Goal: Task Accomplishment & Management: Manage account settings

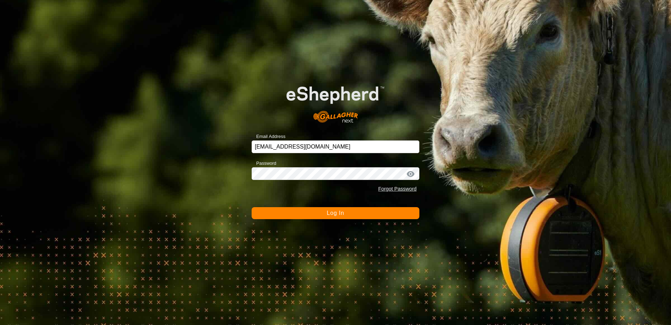
click at [325, 213] on button "Log In" at bounding box center [336, 213] width 168 height 12
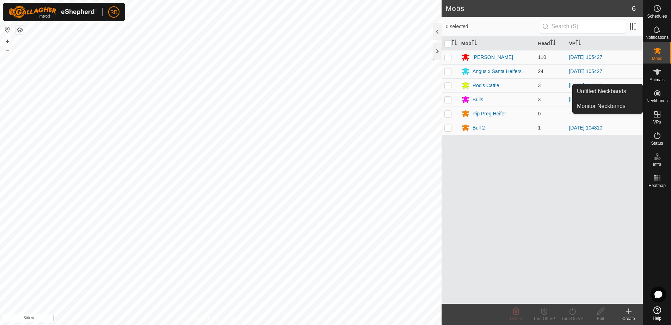
click at [447, 58] on p-checkbox at bounding box center [447, 57] width 7 height 6
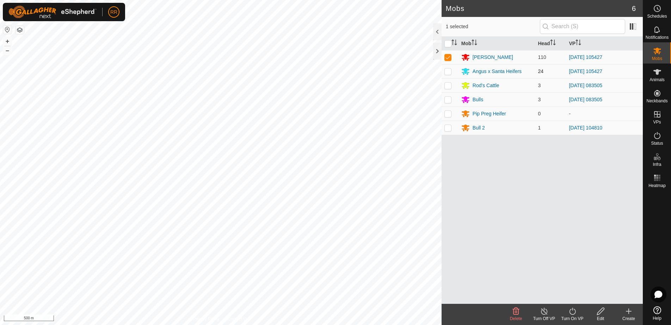
checkbox input "true"
click at [448, 72] on p-checkbox at bounding box center [447, 71] width 7 height 6
checkbox input "true"
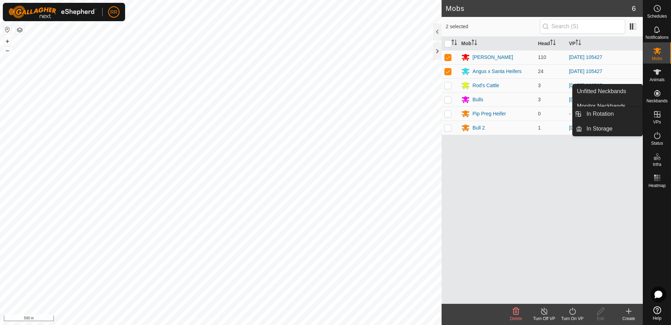
click at [657, 117] on icon at bounding box center [657, 114] width 6 height 6
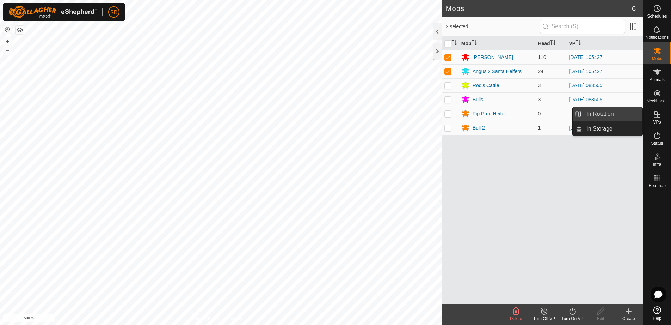
click at [595, 111] on link "In Rotation" at bounding box center [612, 114] width 60 height 14
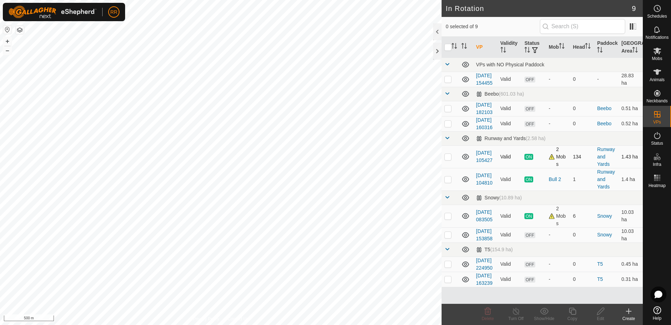
click at [448, 159] on p-checkbox at bounding box center [447, 157] width 7 height 6
checkbox input "true"
click at [573, 312] on icon at bounding box center [572, 311] width 9 height 8
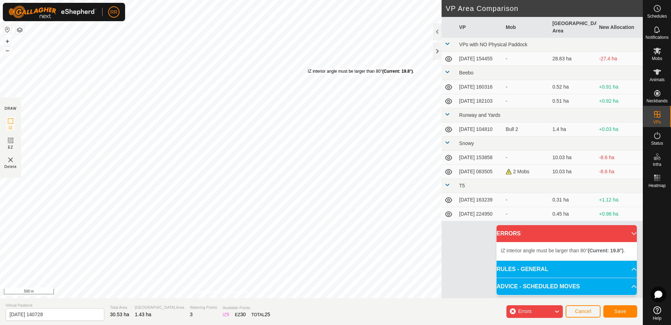
click at [308, 70] on div "IZ interior angle must be larger than 80° (Current: 19.8°) ." at bounding box center [361, 71] width 106 height 6
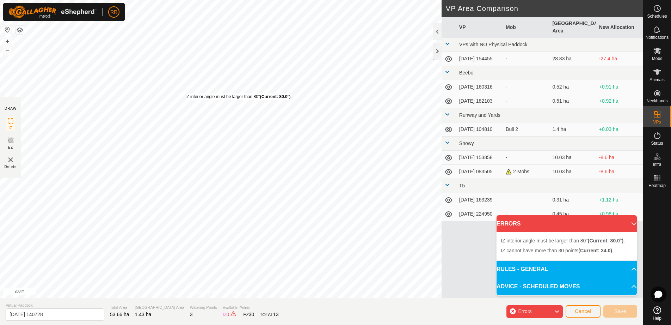
click at [185, 93] on div "IZ interior angle must be larger than 80° (Current: 80.0°) ." at bounding box center [238, 96] width 106 height 6
click at [335, 145] on div "IZ interior angle must be larger than 80° (Current: 75.6°) . + – ⇧ i 100 m" at bounding box center [221, 149] width 442 height 298
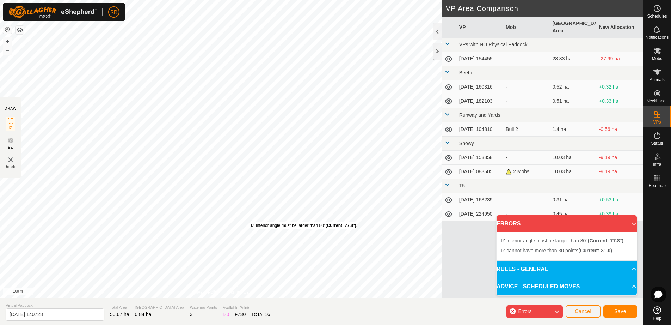
click at [251, 222] on div "IZ interior angle must be larger than 80° (Current: 77.8°) ." at bounding box center [304, 225] width 106 height 6
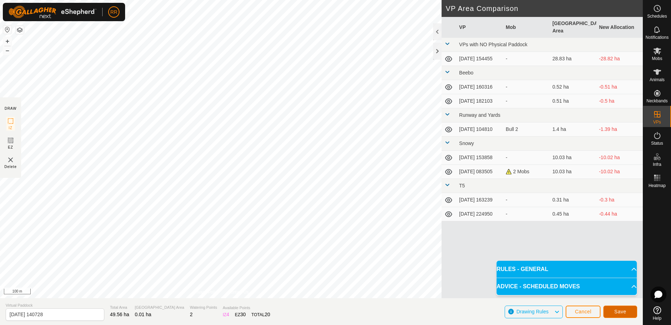
click at [614, 313] on button "Save" at bounding box center [620, 311] width 34 height 12
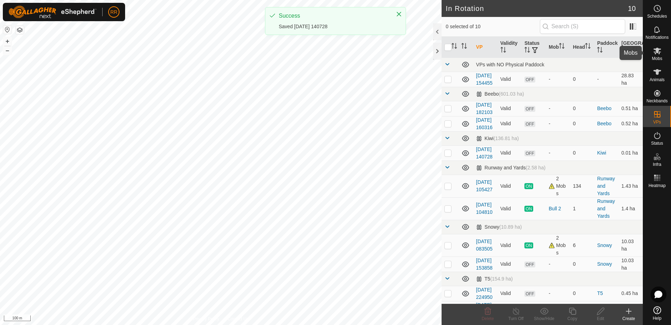
click at [656, 56] on es-mob-svg-icon at bounding box center [657, 50] width 13 height 11
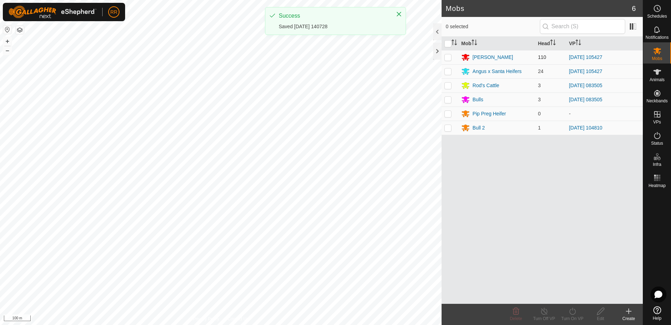
click at [455, 59] on td at bounding box center [450, 57] width 17 height 14
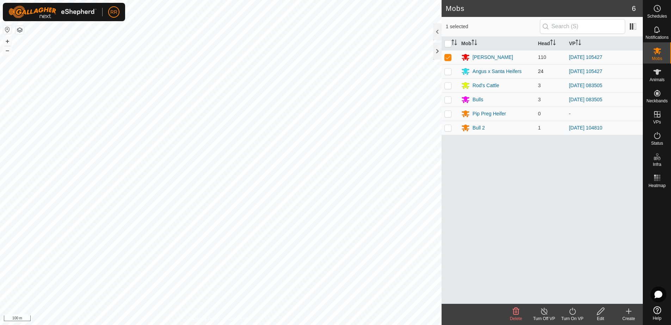
checkbox input "true"
click at [449, 73] on p-checkbox at bounding box center [447, 71] width 7 height 6
checkbox input "true"
click at [574, 315] on icon at bounding box center [572, 311] width 9 height 8
click at [573, 295] on link "Now" at bounding box center [594, 295] width 70 height 14
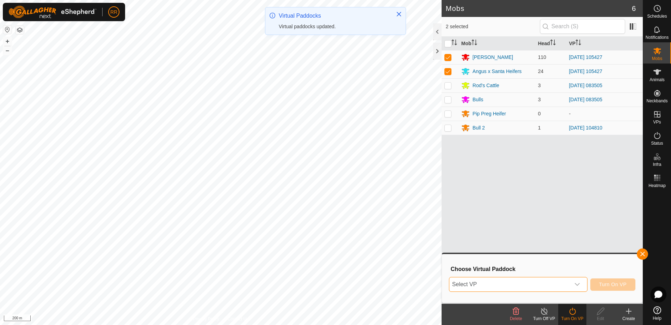
click at [521, 284] on span "Select VP" at bounding box center [509, 284] width 121 height 14
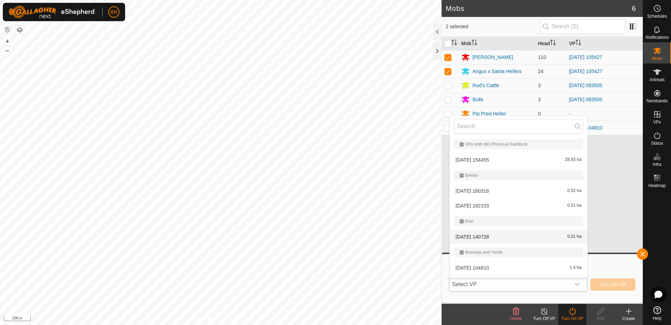
click at [456, 235] on li "[DATE] [DATE] 0.01 ha" at bounding box center [519, 236] width 138 height 14
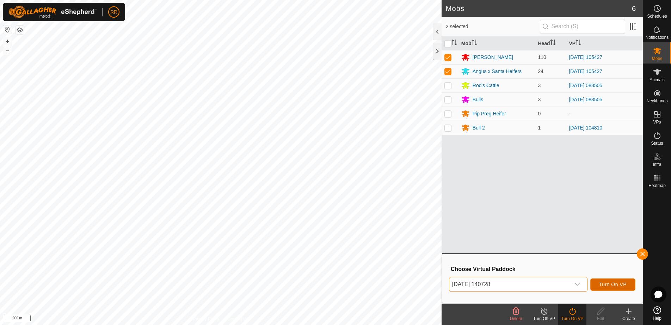
click at [600, 283] on span "Turn On VP" at bounding box center [612, 284] width 27 height 6
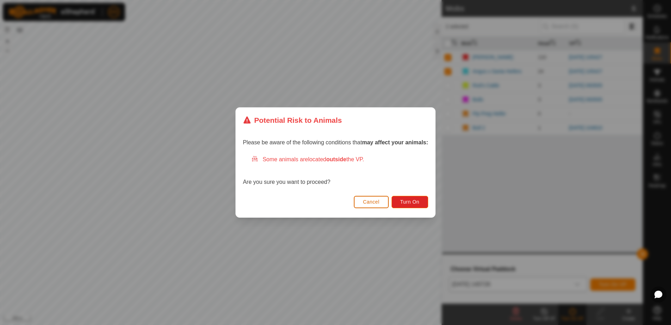
click at [375, 202] on span "Cancel" at bounding box center [371, 202] width 17 height 6
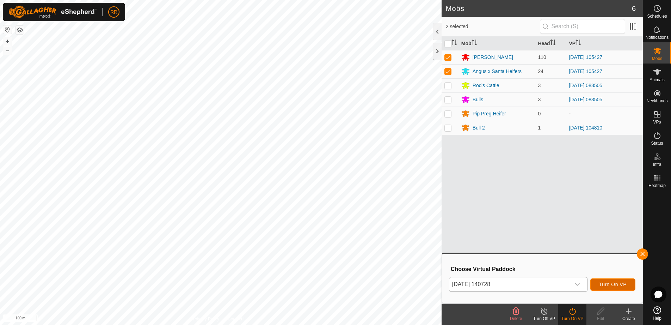
click at [608, 288] on button "Turn On VP" at bounding box center [612, 284] width 45 height 12
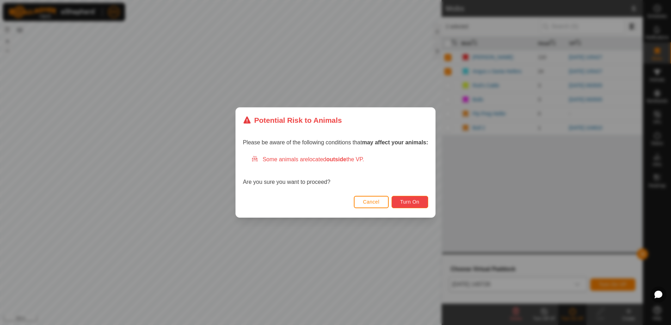
click at [416, 203] on span "Turn On" at bounding box center [409, 202] width 19 height 6
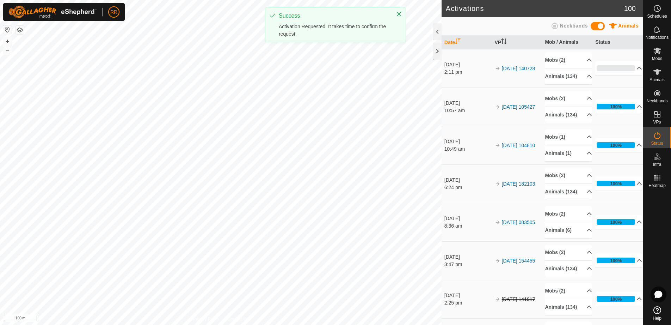
click at [373, 43] on div "RR Schedules Notifications Mobs Animals Neckbands VPs Status Infra Heatmap Help…" at bounding box center [335, 162] width 671 height 325
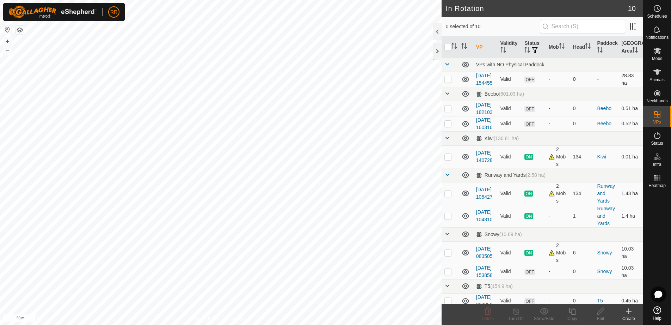
click at [448, 82] on p-checkbox at bounding box center [447, 79] width 7 height 6
click at [488, 314] on icon at bounding box center [488, 310] width 7 height 7
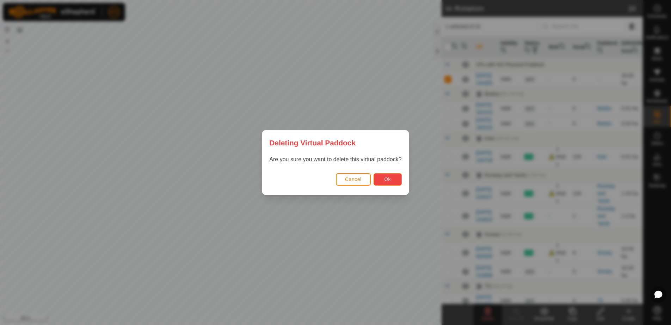
click at [392, 180] on button "Ok" at bounding box center [388, 179] width 28 height 12
checkbox input "false"
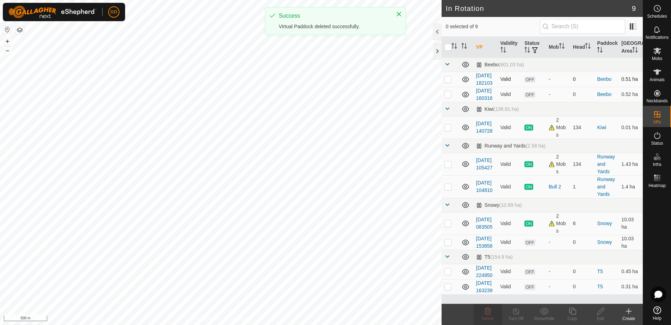
click at [451, 82] on p-checkbox at bounding box center [447, 79] width 7 height 6
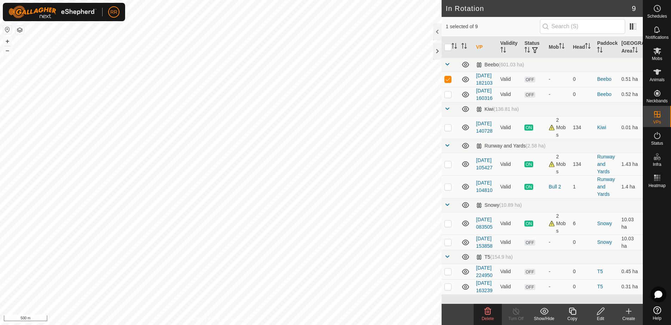
click at [491, 313] on icon at bounding box center [488, 310] width 7 height 7
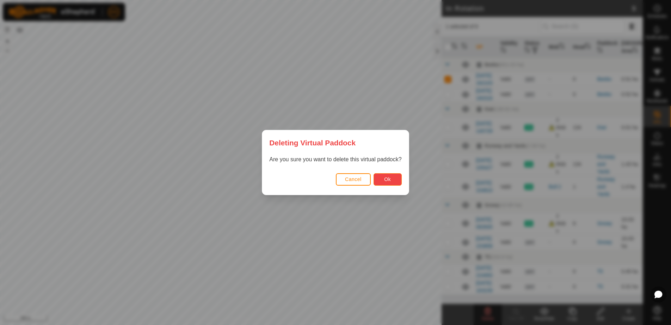
click at [385, 183] on button "Ok" at bounding box center [388, 179] width 28 height 12
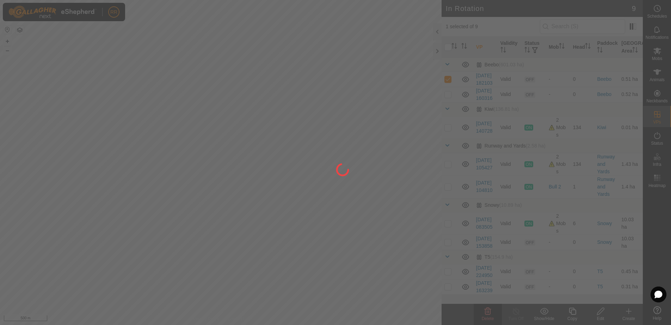
checkbox input "false"
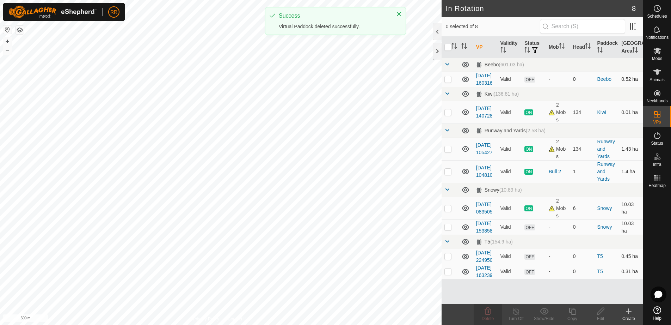
click at [446, 82] on p-checkbox at bounding box center [447, 79] width 7 height 6
checkbox input "true"
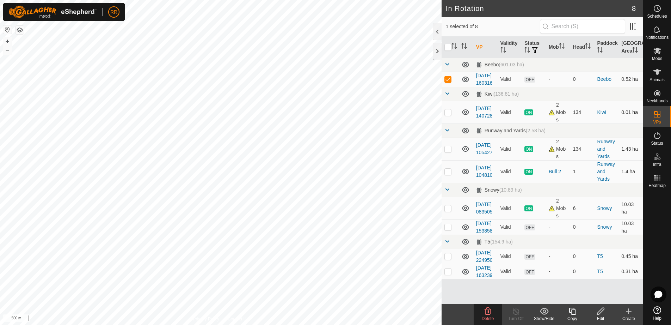
click at [448, 115] on p-checkbox at bounding box center [447, 112] width 7 height 6
checkbox input "true"
click at [450, 87] on td at bounding box center [450, 79] width 17 height 15
checkbox input "false"
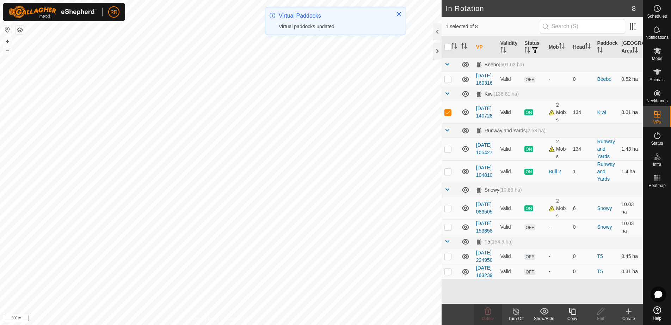
click at [449, 115] on p-checkbox at bounding box center [447, 112] width 7 height 6
checkbox input "false"
click at [450, 152] on p-checkbox at bounding box center [447, 149] width 7 height 6
checkbox input "true"
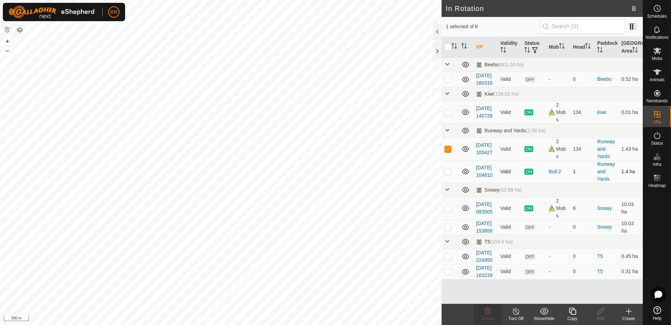
click at [449, 174] on p-checkbox at bounding box center [447, 171] width 7 height 6
checkbox input "true"
click at [445, 152] on p-checkbox at bounding box center [447, 149] width 7 height 6
checkbox input "false"
click at [571, 313] on icon at bounding box center [572, 310] width 7 height 7
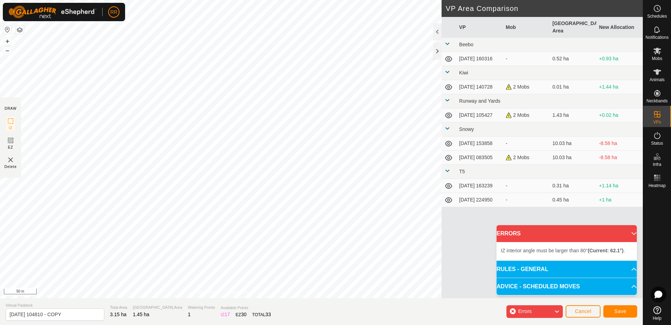
click at [300, 242] on div "IZ interior angle must be larger than 80° (Current: 62.1°) . + – ⇧ i 50 m" at bounding box center [221, 149] width 442 height 298
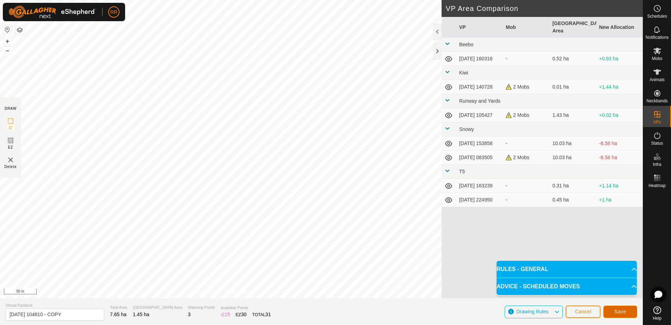
click at [618, 313] on span "Save" at bounding box center [620, 311] width 12 height 6
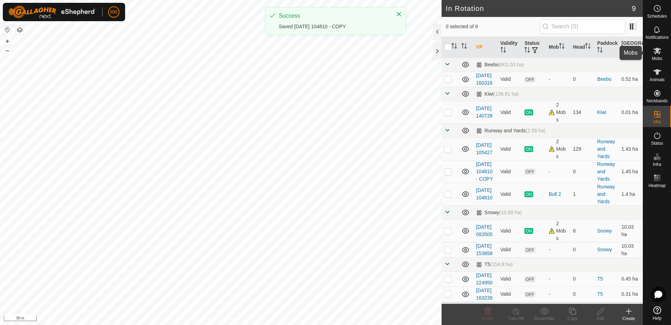
click at [658, 48] on icon at bounding box center [657, 51] width 8 height 7
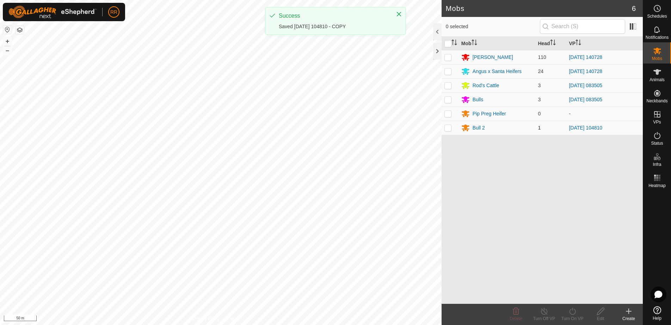
click at [451, 130] on td at bounding box center [450, 128] width 17 height 14
checkbox input "true"
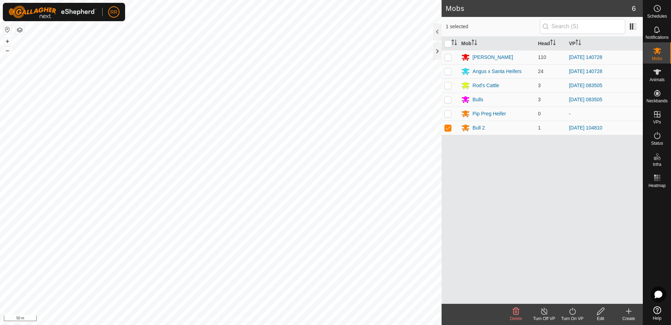
click at [574, 313] on icon at bounding box center [572, 311] width 9 height 8
click at [571, 295] on link "Now" at bounding box center [594, 295] width 70 height 14
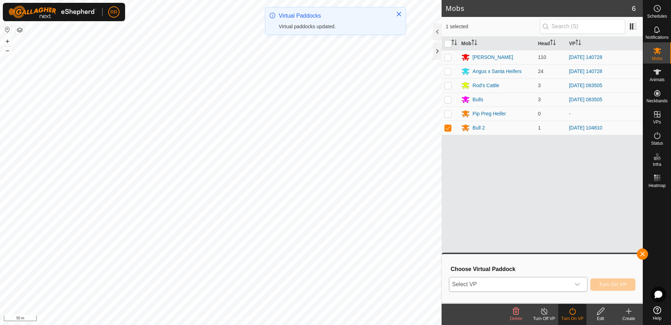
click at [538, 286] on span "Select VP" at bounding box center [509, 284] width 121 height 14
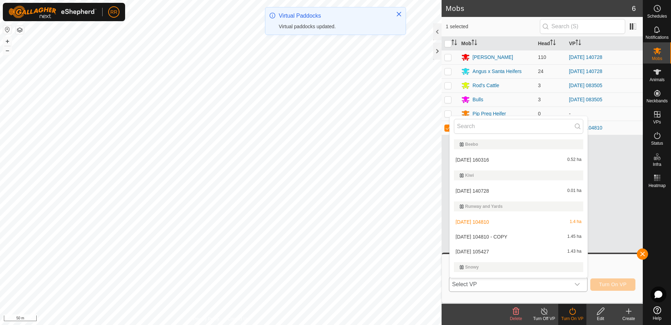
scroll to position [12, 0]
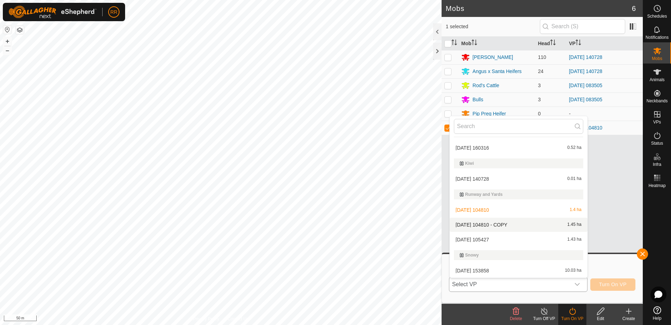
click at [465, 223] on li "2025-08-11 104810 - COPY 1.45 ha" at bounding box center [519, 224] width 138 height 14
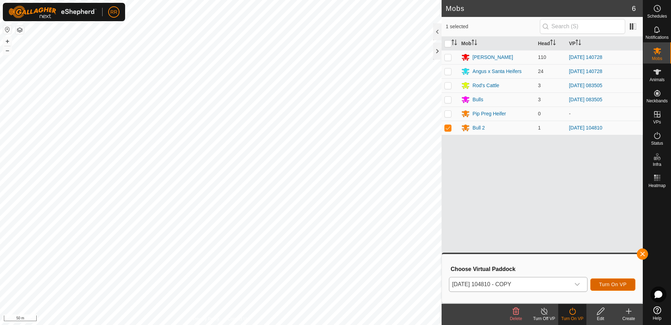
click at [612, 282] on span "Turn On VP" at bounding box center [612, 284] width 27 height 6
